Goal: Task Accomplishment & Management: Complete application form

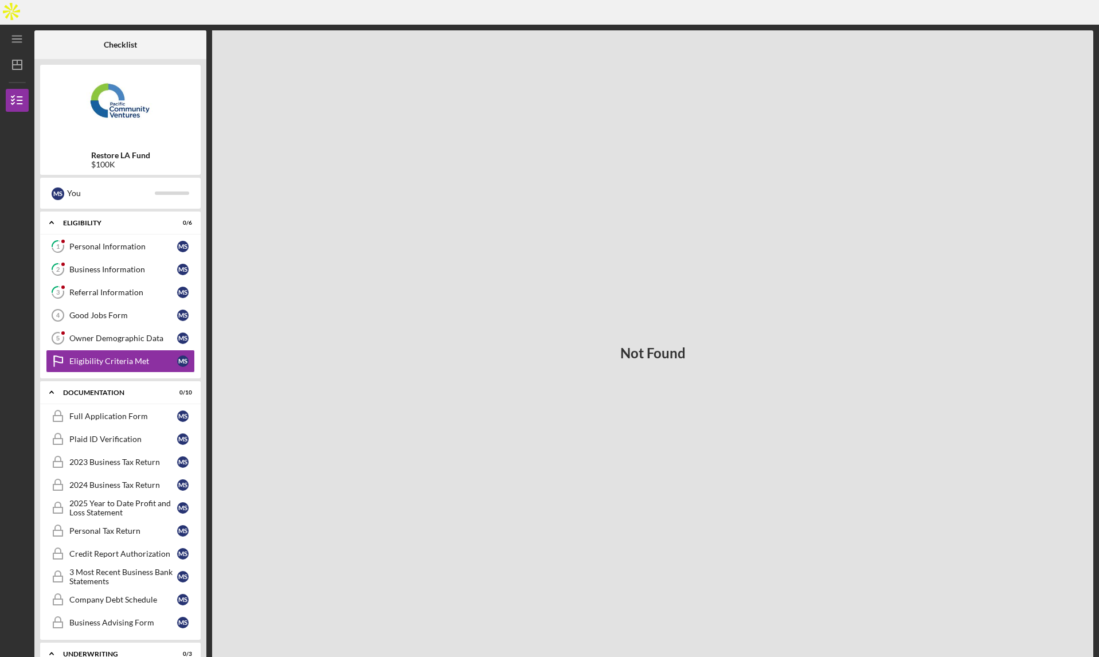
scroll to position [6, 0]
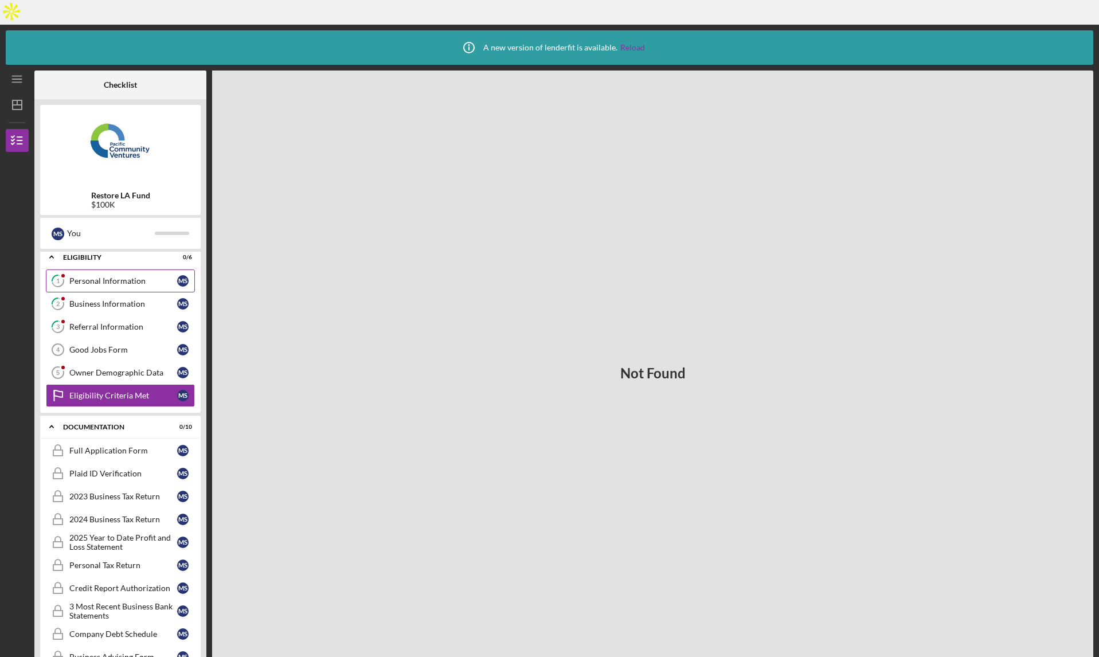
click at [121, 276] on div "Personal Information" at bounding box center [123, 280] width 108 height 9
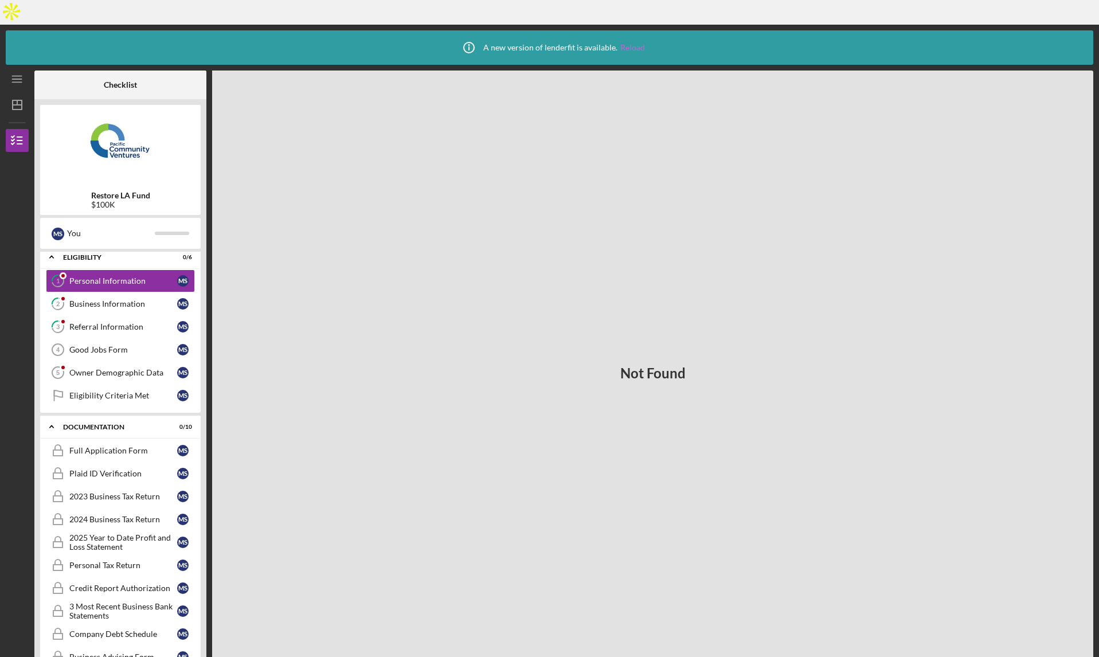
click at [631, 43] on link "Reload" at bounding box center [632, 47] width 25 height 9
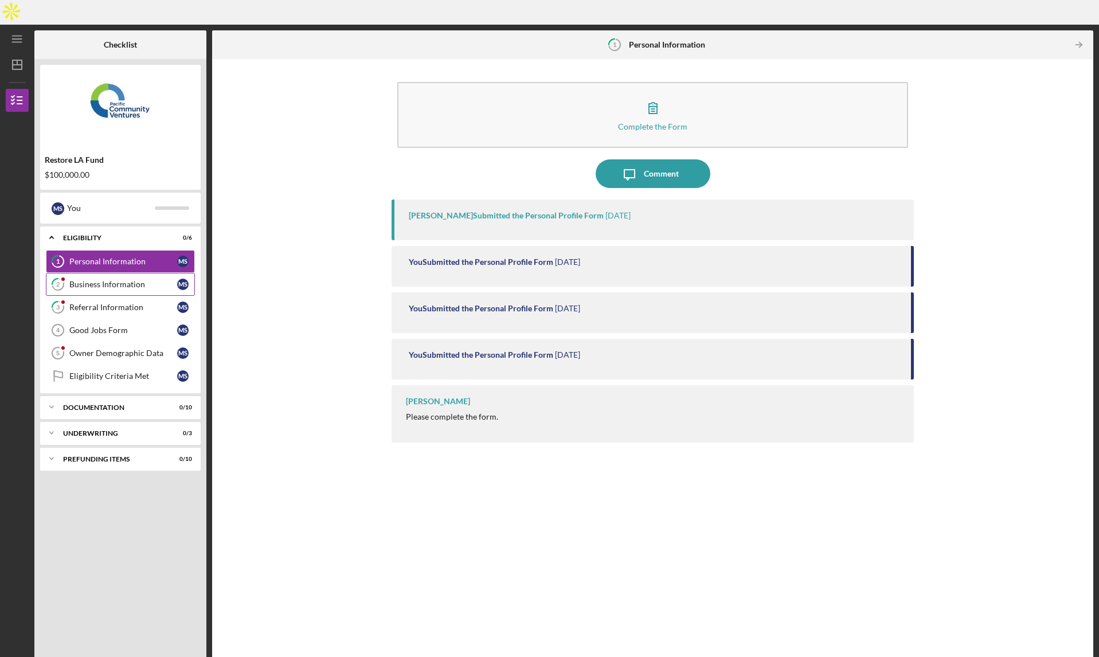
click at [80, 273] on link "2 Business Information M S" at bounding box center [120, 284] width 149 height 23
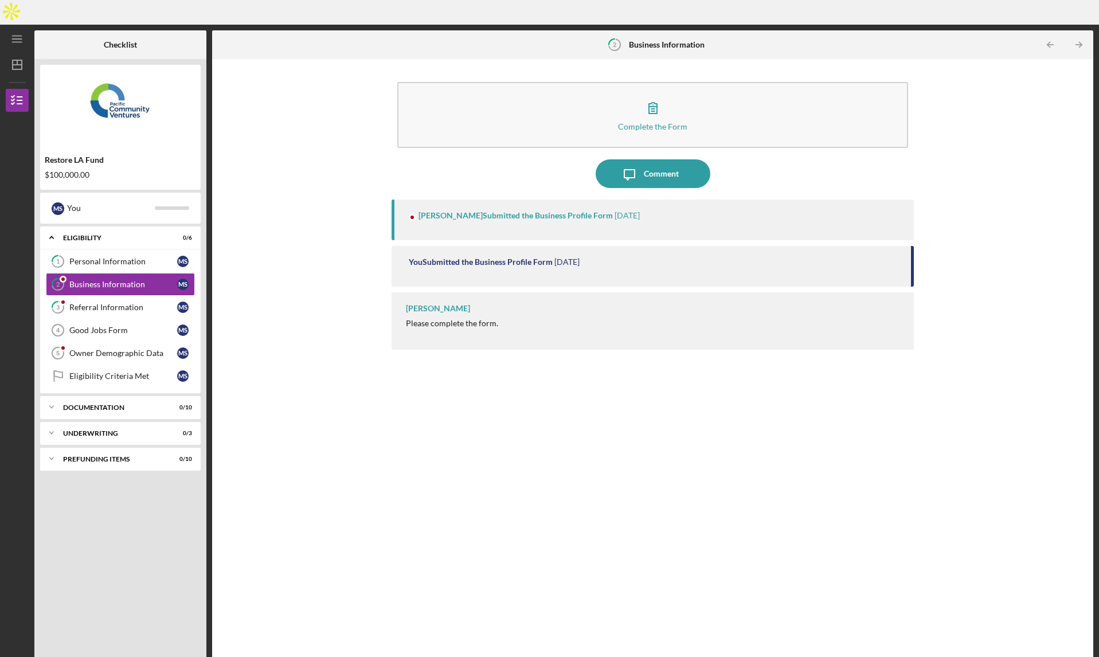
click at [549, 211] on div "[PERSON_NAME] Submitted the Business Profile Form" at bounding box center [515, 215] width 194 height 9
click at [104, 296] on link "3 Referral Information M S" at bounding box center [120, 307] width 149 height 23
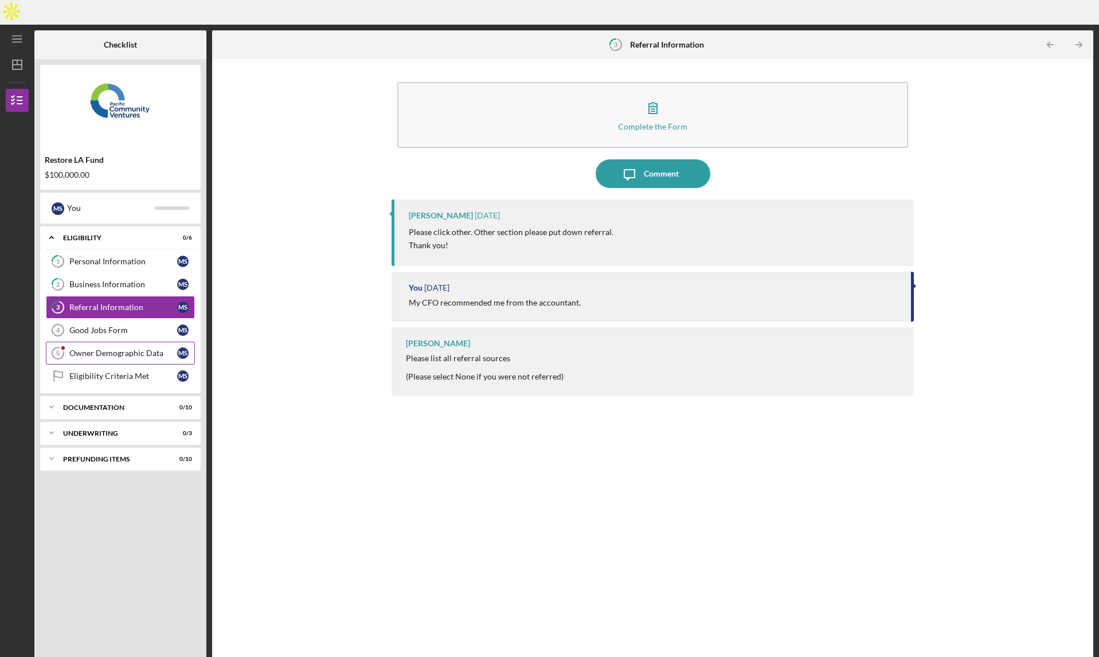
click at [105, 348] on div "Owner Demographic Data" at bounding box center [123, 352] width 108 height 9
